Goal: Task Accomplishment & Management: Manage account settings

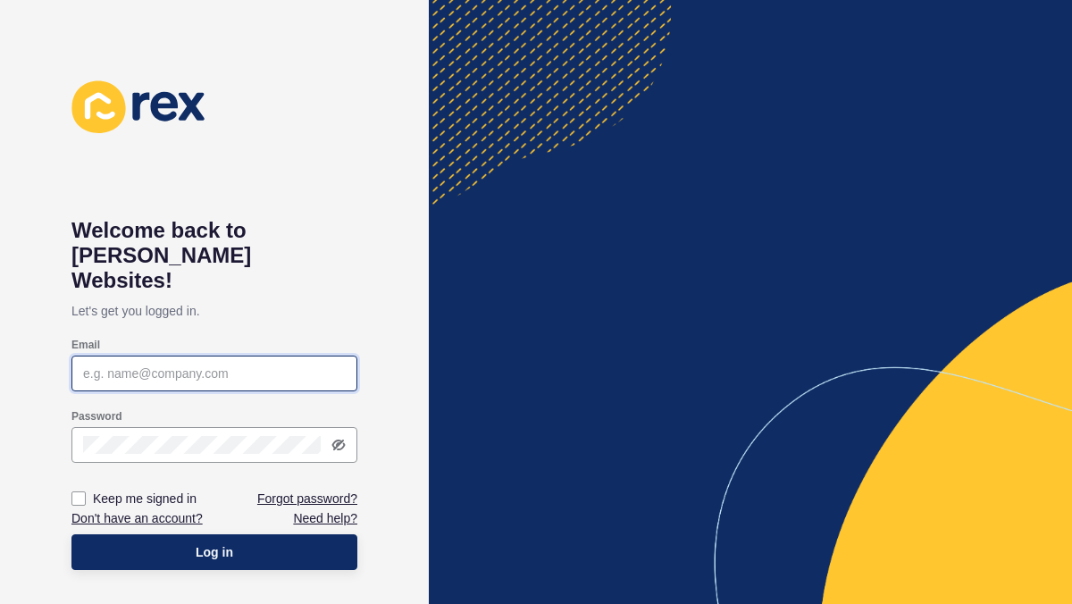
click at [148, 364] on input "Email" at bounding box center [214, 373] width 263 height 18
type input "[PERSON_NAME][EMAIL_ADDRESS][DOMAIN_NAME]"
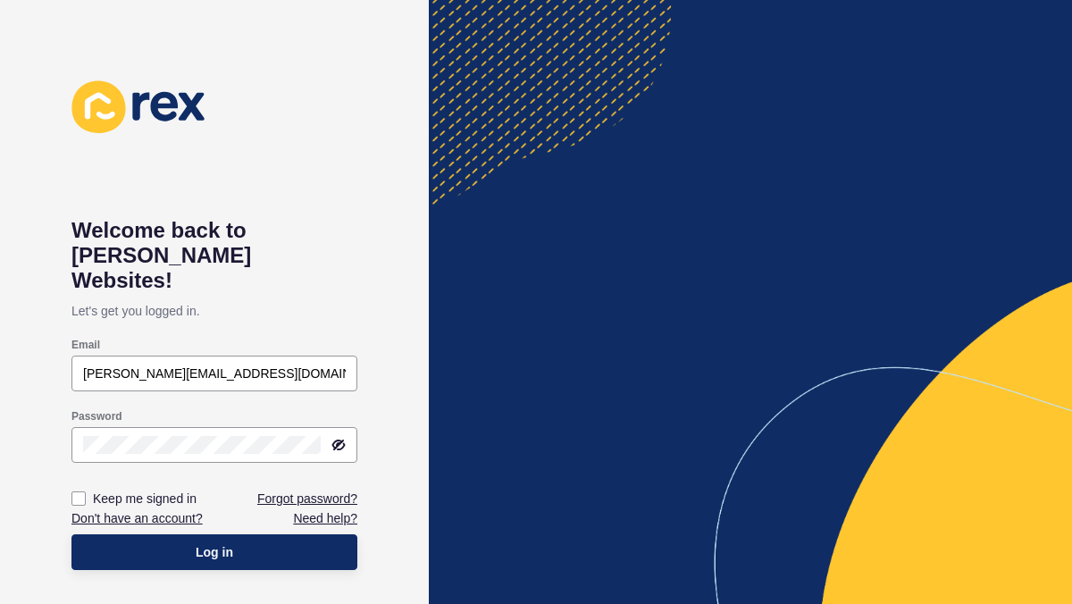
click at [73, 488] on div "Keep me signed in" at bounding box center [142, 498] width 143 height 20
click at [84, 491] on label at bounding box center [78, 498] width 14 height 14
click at [84, 493] on input "Keep me signed in" at bounding box center [81, 499] width 12 height 12
checkbox input "true"
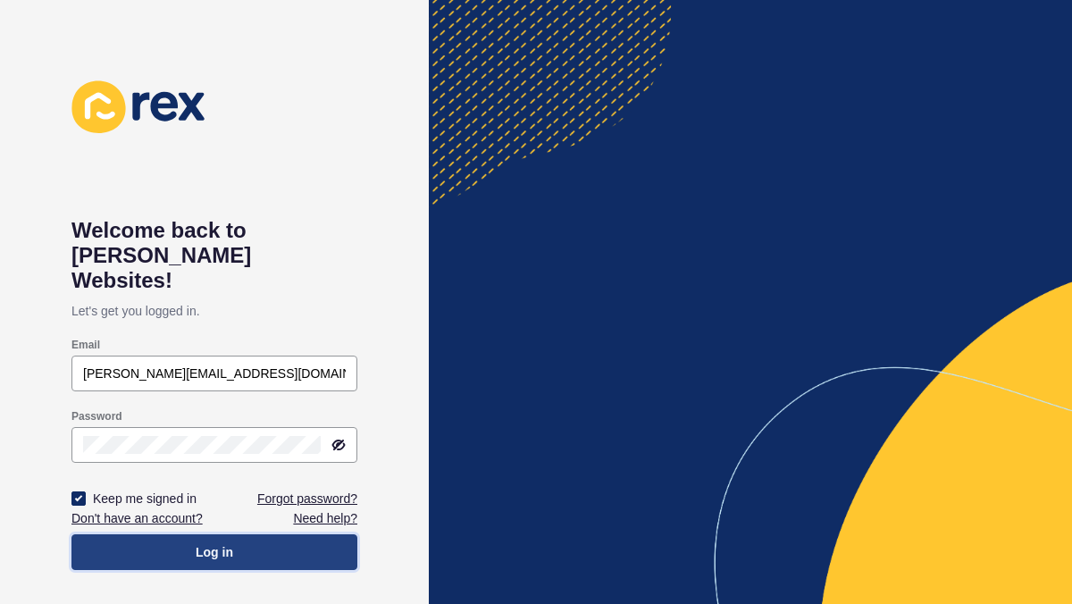
click at [212, 543] on span "Log in" at bounding box center [215, 552] width 38 height 18
